Goal: Transaction & Acquisition: Obtain resource

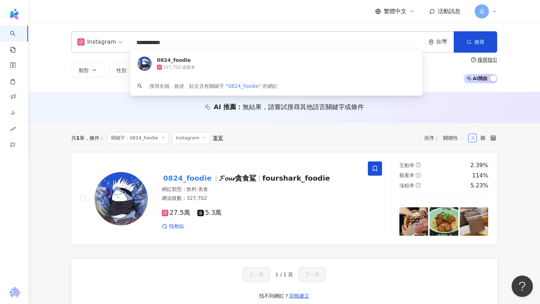
drag, startPoint x: 168, startPoint y: 41, endPoint x: 109, endPoint y: 38, distance: 59.4
click at [109, 38] on div "**********" at bounding box center [284, 41] width 426 height 21
type input "*"
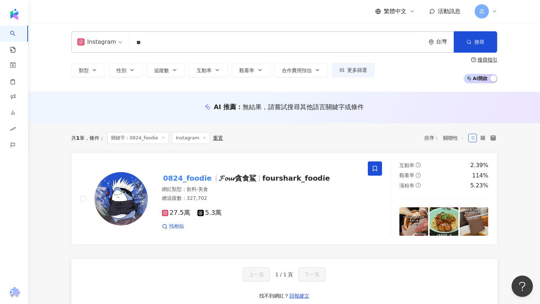
type input "*"
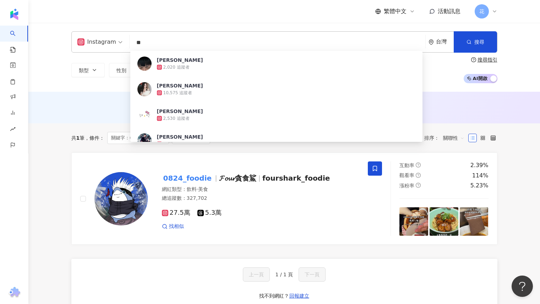
type input "*"
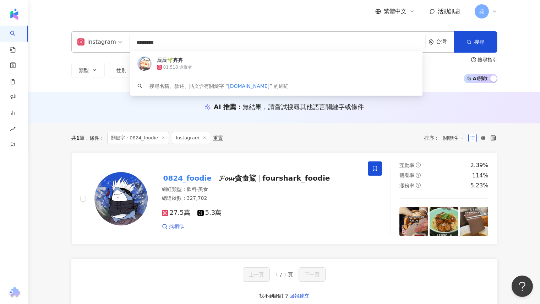
type input "*********"
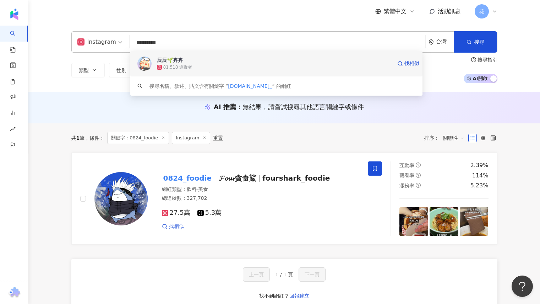
click at [172, 59] on div "辰辰🌱卉卉" at bounding box center [170, 59] width 26 height 7
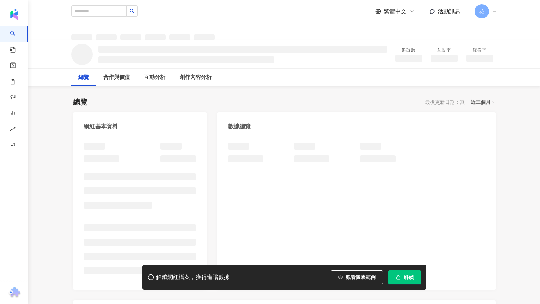
click at [402, 277] on button "解鎖" at bounding box center [404, 277] width 33 height 14
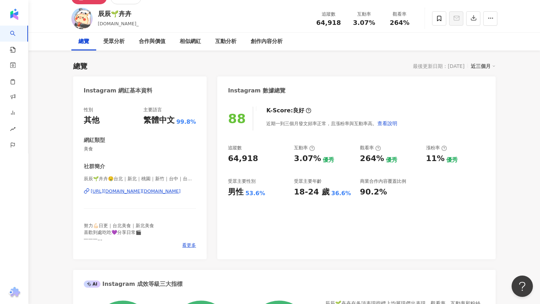
scroll to position [0, 0]
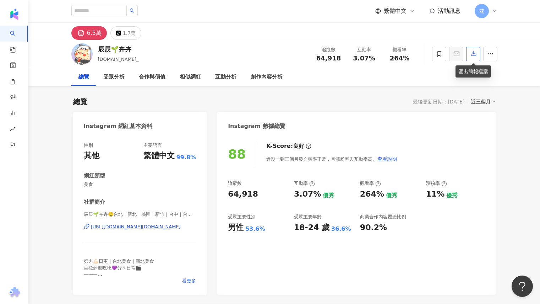
click at [476, 56] on icon "button" at bounding box center [473, 53] width 5 height 5
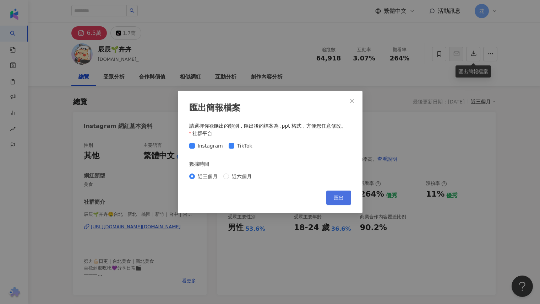
click at [349, 197] on button "匯出" at bounding box center [338, 197] width 25 height 14
click at [351, 103] on icon "close" at bounding box center [352, 101] width 6 height 6
